Goal: Task Accomplishment & Management: Manage account settings

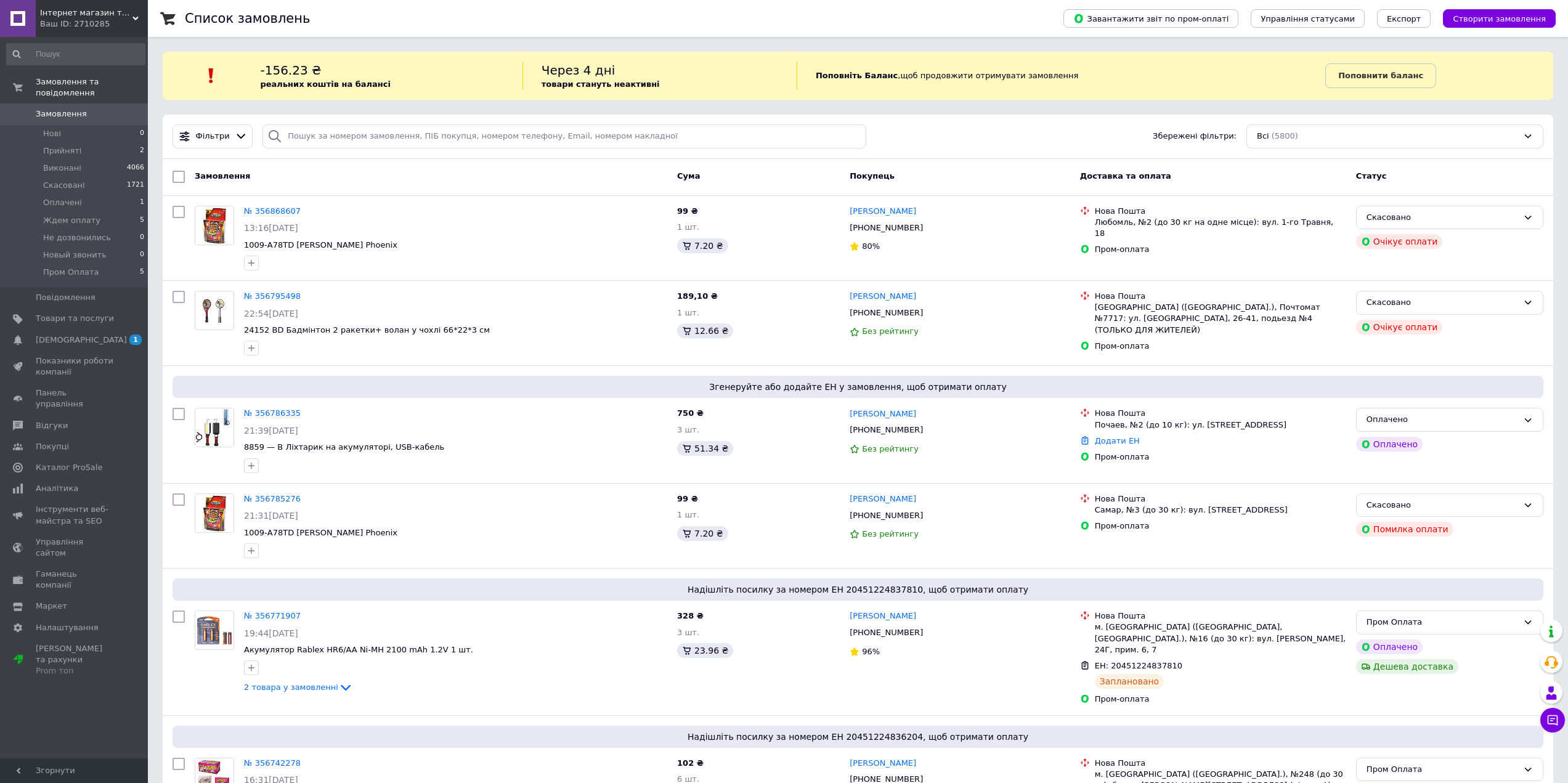
click at [85, 109] on span "Замовлення" at bounding box center [74, 114] width 78 height 11
click at [63, 335] on span "[DEMOGRAPHIC_DATA]" at bounding box center [81, 340] width 91 height 11
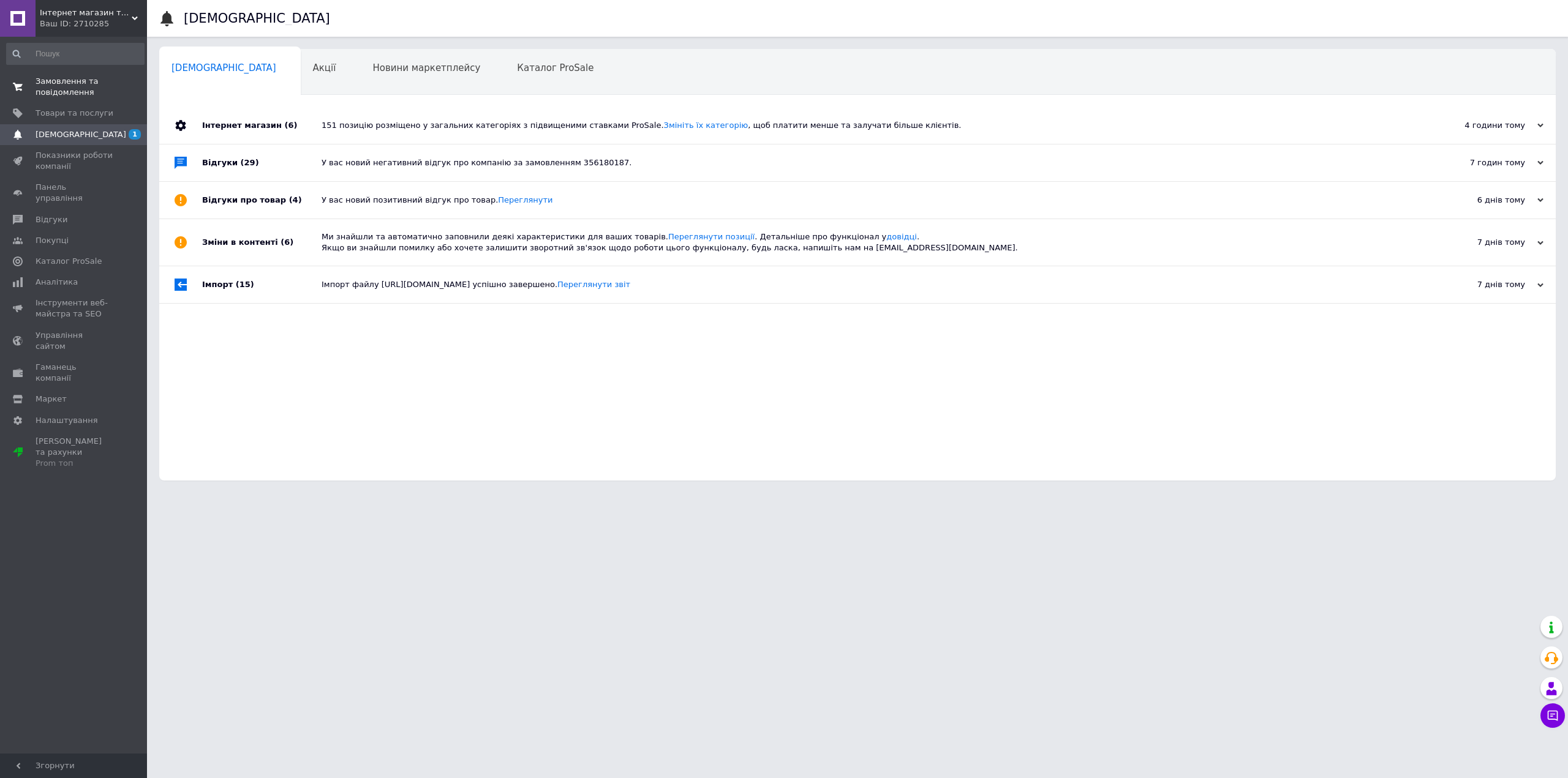
click at [71, 84] on span "Замовлення та повідомлення" at bounding box center [74, 87] width 78 height 22
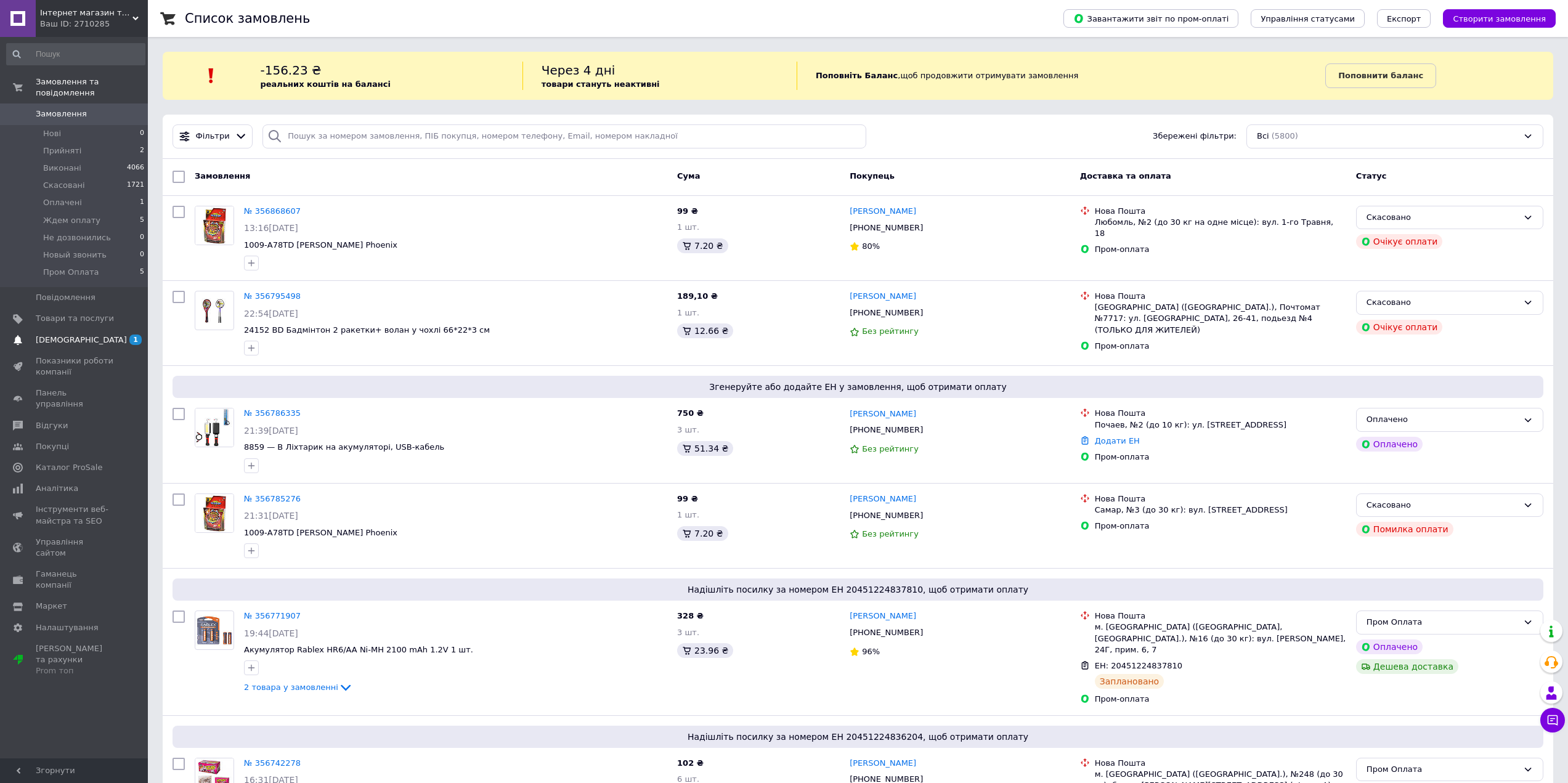
click at [72, 335] on span "[DEMOGRAPHIC_DATA]" at bounding box center [81, 340] width 91 height 11
